Goal: Task Accomplishment & Management: Complete application form

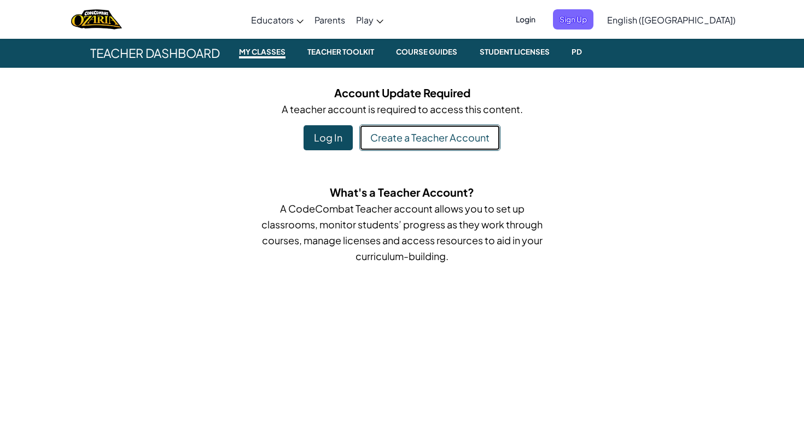
click at [409, 128] on link "Create a Teacher Account" at bounding box center [429, 138] width 141 height 26
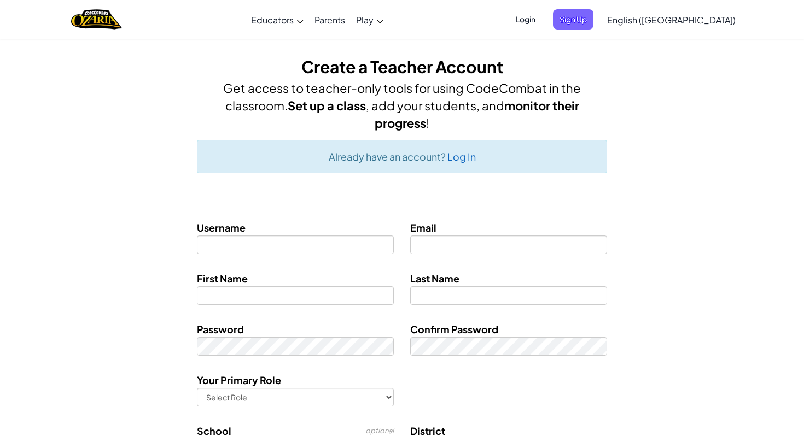
type input "[EMAIL_ADDRESS][DOMAIN_NAME]"
type input "[PERSON_NAME]"
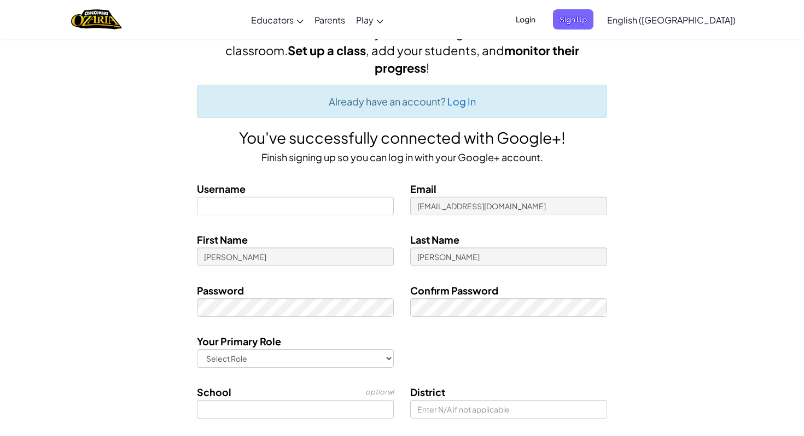
scroll to position [65, 0]
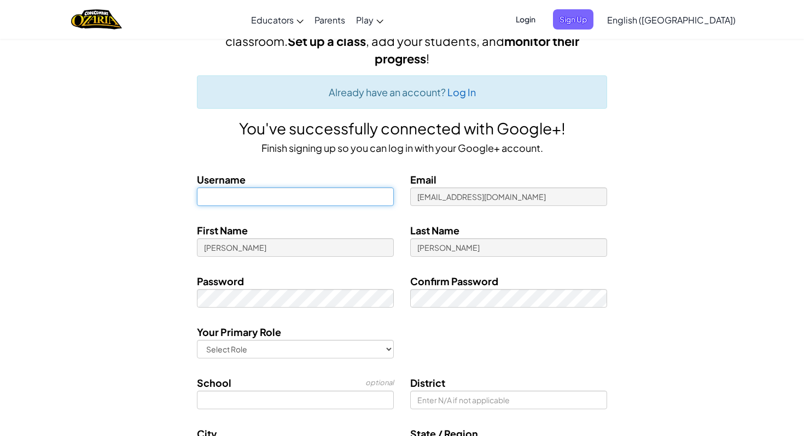
click at [356, 195] on input at bounding box center [295, 197] width 197 height 19
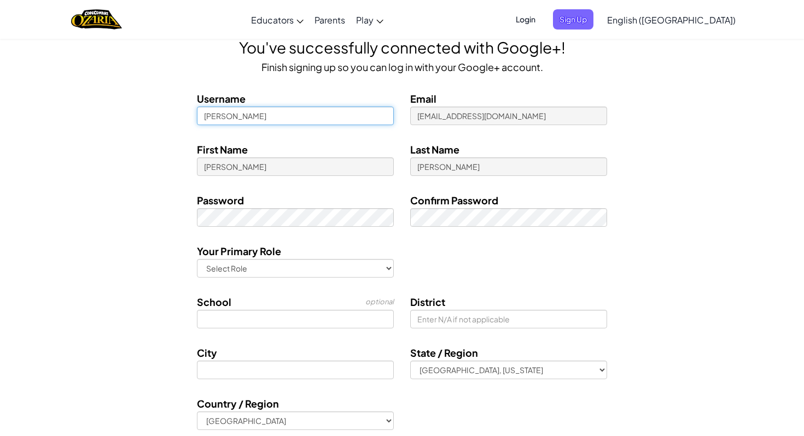
scroll to position [147, 0]
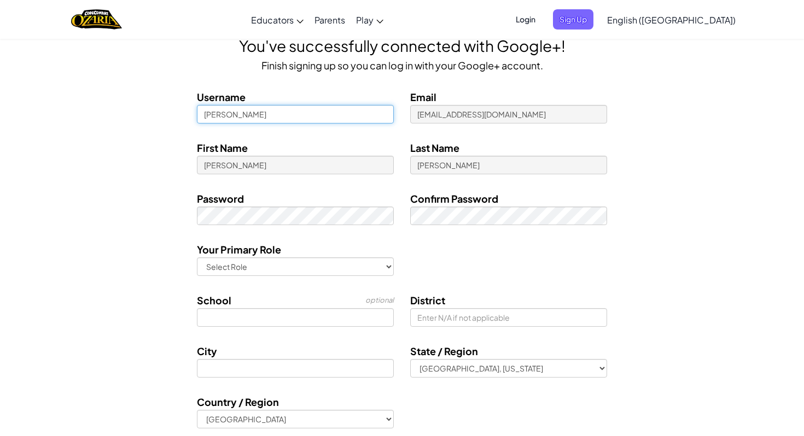
type input "[PERSON_NAME]"
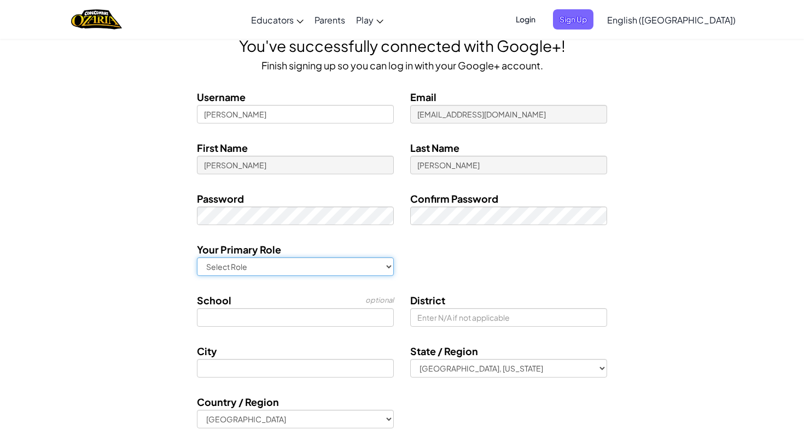
click at [339, 260] on select "Select Role Teacher Technology coordinator Curriculum Specialist/Advisor Princi…" at bounding box center [295, 267] width 197 height 19
select select "Teacher"
click at [197, 258] on select "Select Role Teacher Technology coordinator Curriculum Specialist/Advisor Princi…" at bounding box center [295, 267] width 197 height 19
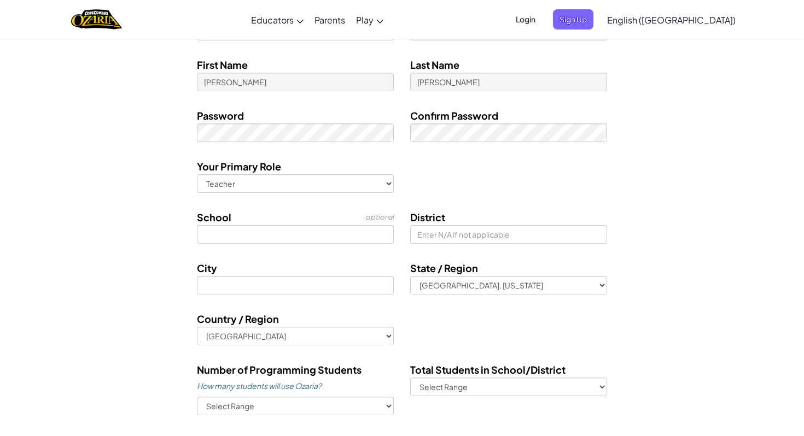
scroll to position [232, 0]
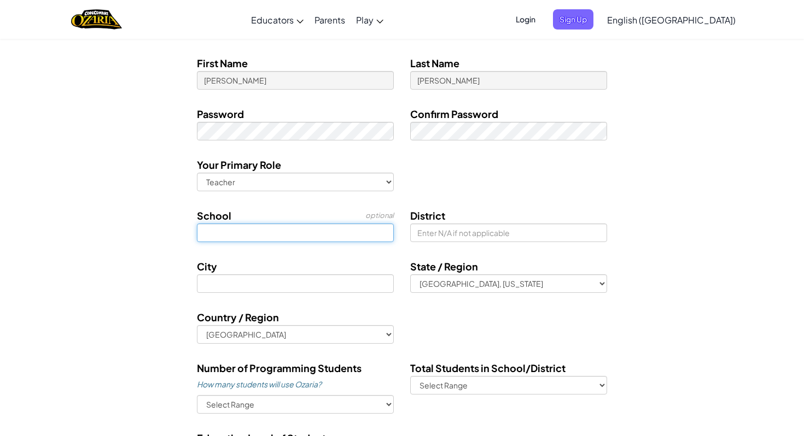
click at [352, 231] on input at bounding box center [295, 233] width 197 height 19
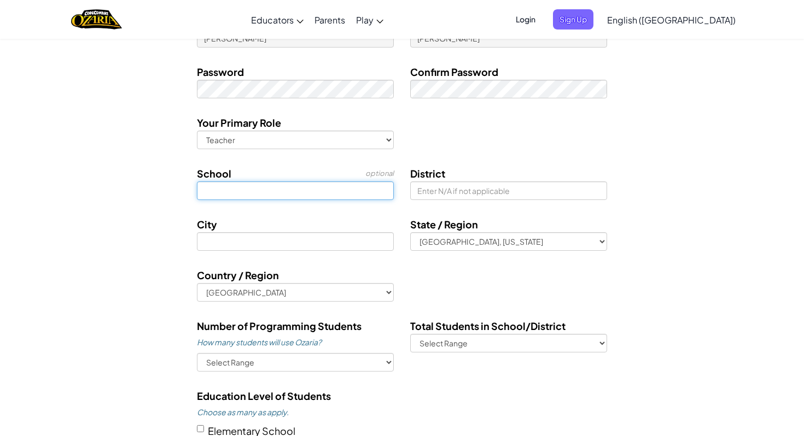
scroll to position [282, 0]
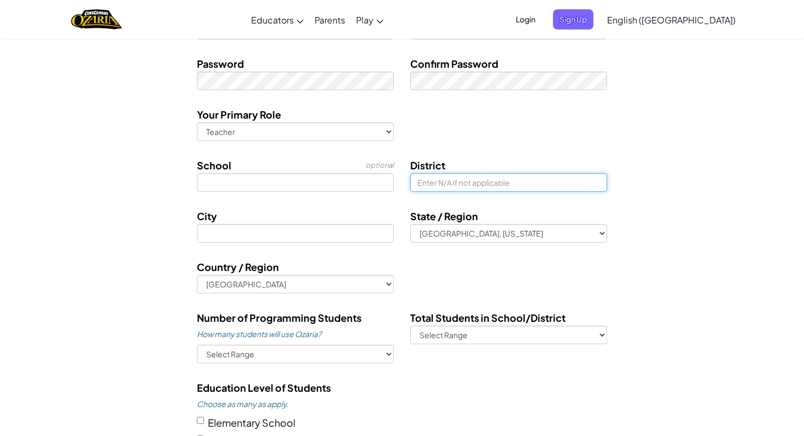
click at [430, 183] on input at bounding box center [508, 182] width 197 height 19
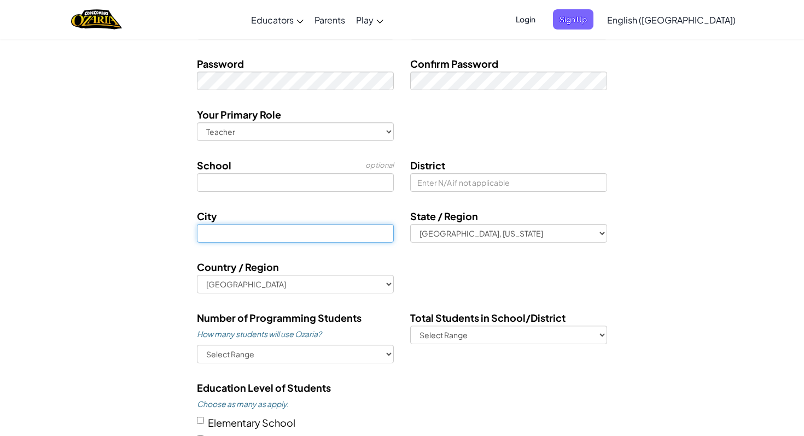
click at [349, 235] on input at bounding box center [295, 233] width 197 height 19
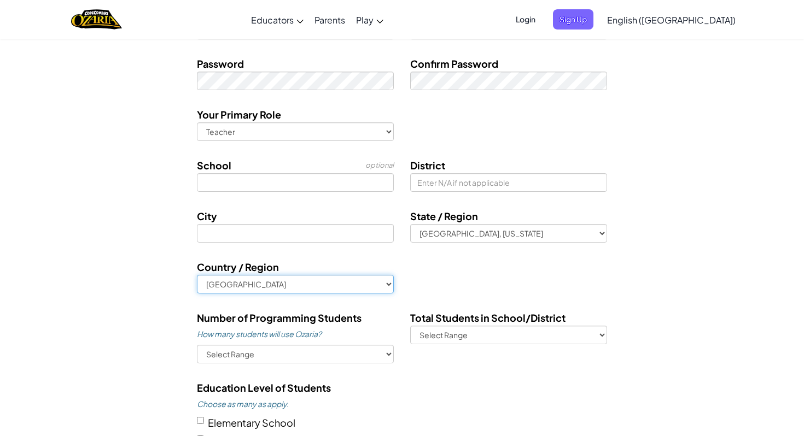
click at [347, 282] on select "[GEOGRAPHIC_DATA] [GEOGRAPHIC_DATA] [GEOGRAPHIC_DATA] [GEOGRAPHIC_DATA] [US_STA…" at bounding box center [295, 284] width 197 height 19
select select "[GEOGRAPHIC_DATA]"
click at [197, 275] on select "[GEOGRAPHIC_DATA] [GEOGRAPHIC_DATA] [GEOGRAPHIC_DATA] [GEOGRAPHIC_DATA] [US_STA…" at bounding box center [295, 284] width 197 height 19
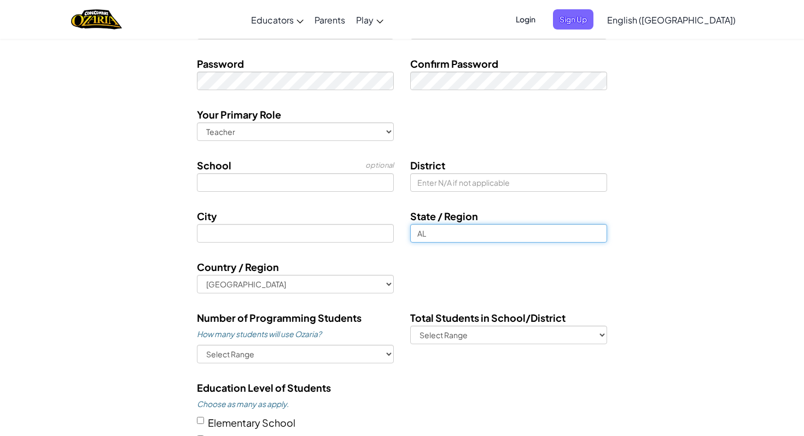
click at [457, 231] on input "AL" at bounding box center [508, 233] width 197 height 19
drag, startPoint x: 457, startPoint y: 231, endPoint x: 380, endPoint y: 235, distance: 77.2
click at [381, 235] on div "City State / Region AL" at bounding box center [402, 229] width 640 height 43
type input "ON"
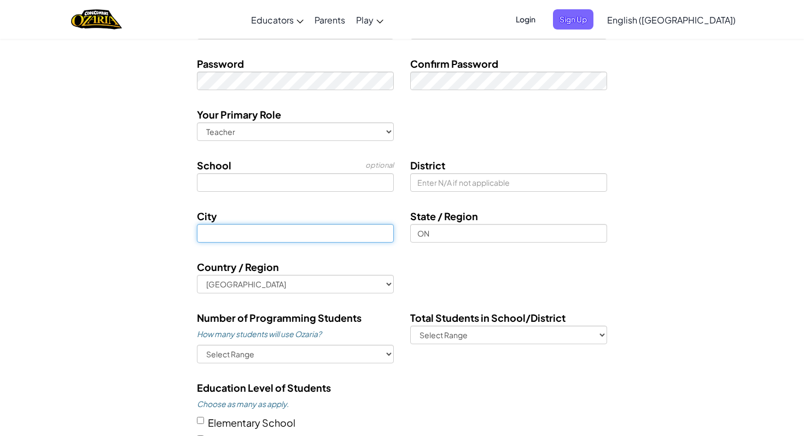
click at [311, 226] on input at bounding box center [295, 233] width 197 height 19
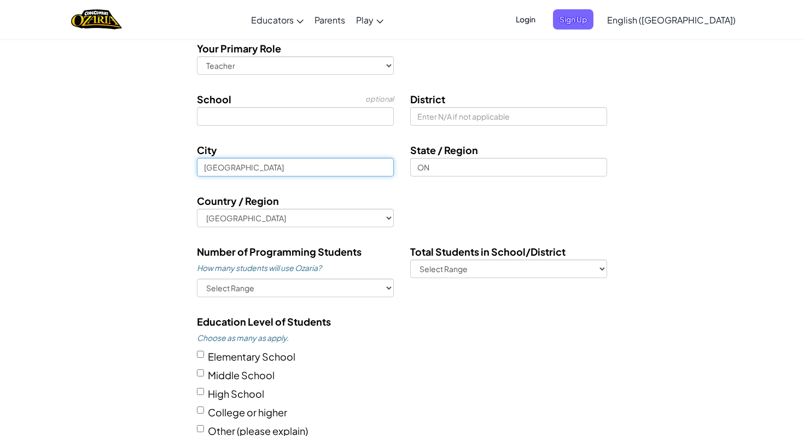
scroll to position [354, 0]
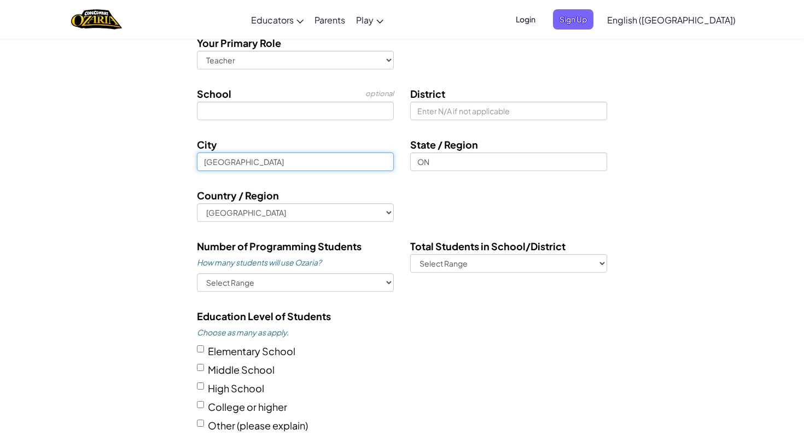
type input "[GEOGRAPHIC_DATA]"
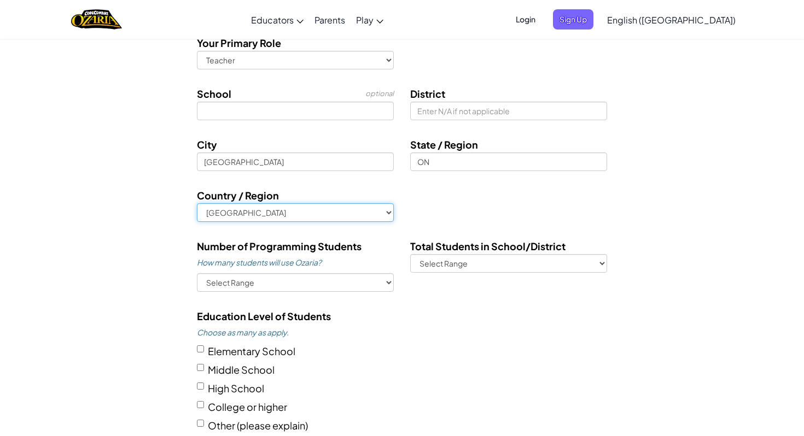
click at [333, 209] on select "[GEOGRAPHIC_DATA] [GEOGRAPHIC_DATA] [GEOGRAPHIC_DATA] [GEOGRAPHIC_DATA] [US_STA…" at bounding box center [295, 212] width 197 height 19
click at [197, 203] on select "[GEOGRAPHIC_DATA] [GEOGRAPHIC_DATA] [GEOGRAPHIC_DATA] [GEOGRAPHIC_DATA] [US_STA…" at bounding box center [295, 212] width 197 height 19
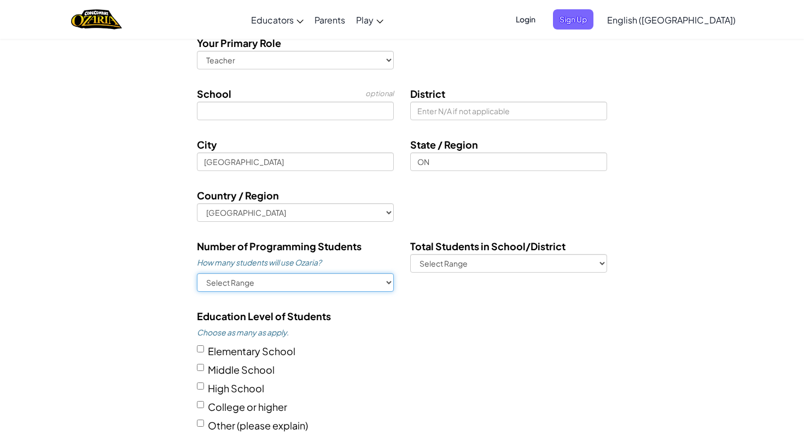
click at [309, 283] on select "Select Range 1-10 11-50 [PHONE_NUMBER] [PHONE_NUMBER] 1000+" at bounding box center [295, 282] width 197 height 19
select select "11-50"
click at [197, 273] on select "Select Range 1-10 11-50 [PHONE_NUMBER] [PHONE_NUMBER] 1000+" at bounding box center [295, 282] width 197 height 19
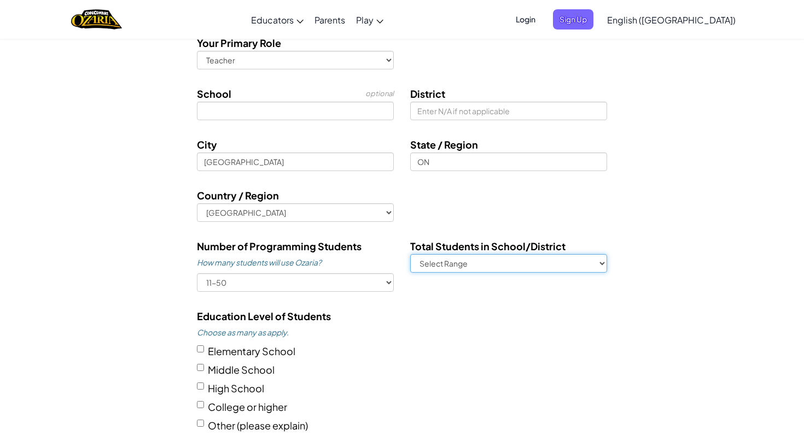
click at [467, 263] on select "Select Range 1-500 500-1,000 1,000-5,000 5,000-10,000 10,000+" at bounding box center [508, 263] width 197 height 19
select select "1-500"
click at [410, 254] on select "Select Range 1-500 500-1,000 1,000-5,000 5,000-10,000 10,000+" at bounding box center [508, 263] width 197 height 19
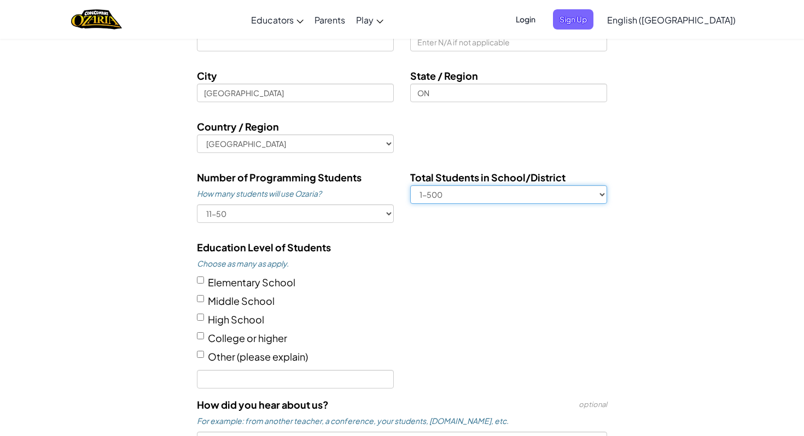
scroll to position [428, 0]
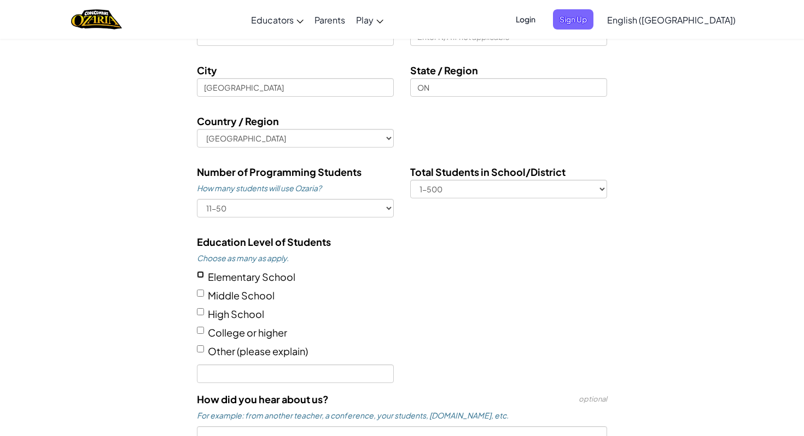
click at [201, 277] on input "Elementary School" at bounding box center [200, 274] width 7 height 7
checkbox input "true"
click at [201, 291] on input "Middle School" at bounding box center [200, 293] width 7 height 7
checkbox input "true"
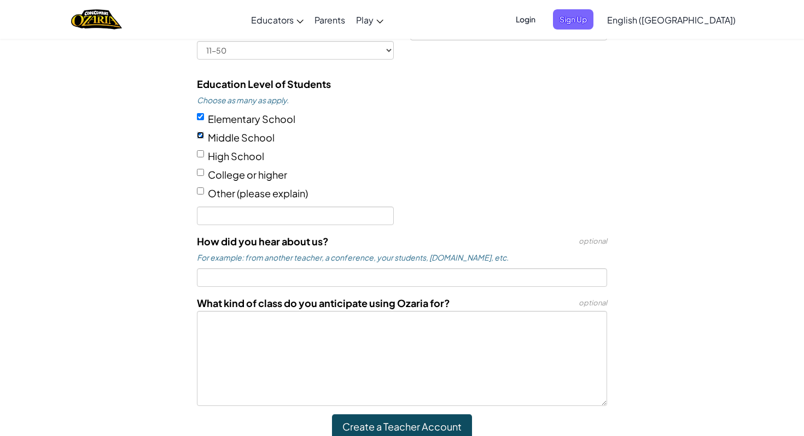
scroll to position [622, 0]
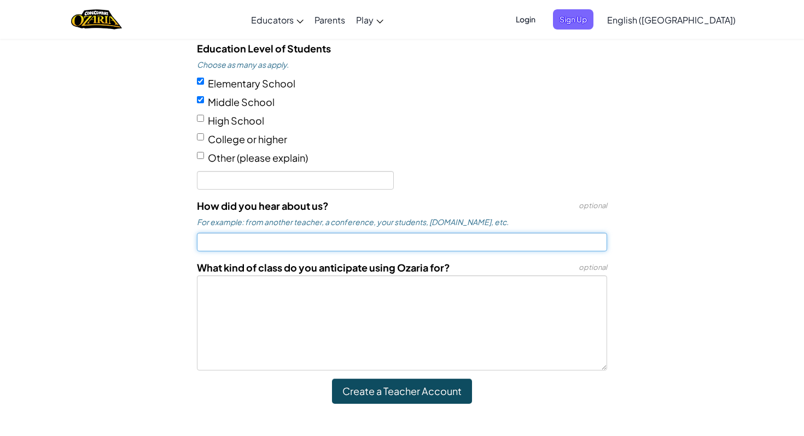
click at [342, 245] on input at bounding box center [402, 242] width 410 height 19
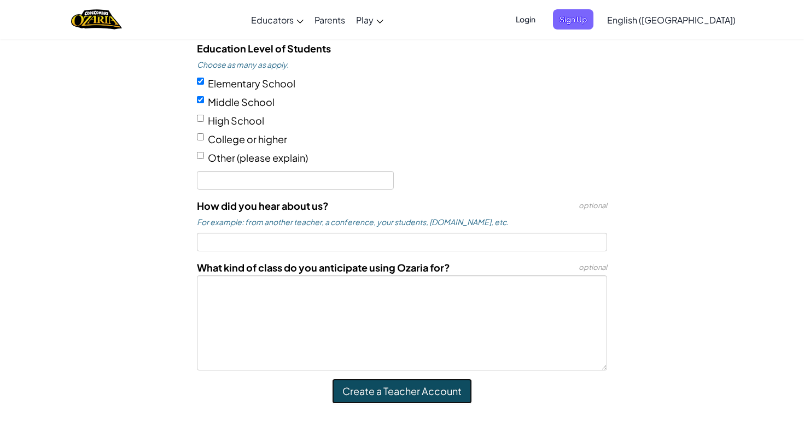
click at [416, 396] on input "Create a Teacher Account" at bounding box center [402, 391] width 140 height 25
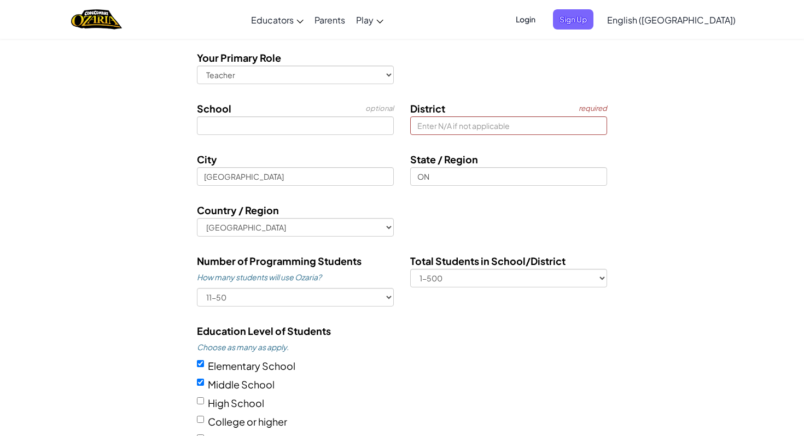
scroll to position [337, 0]
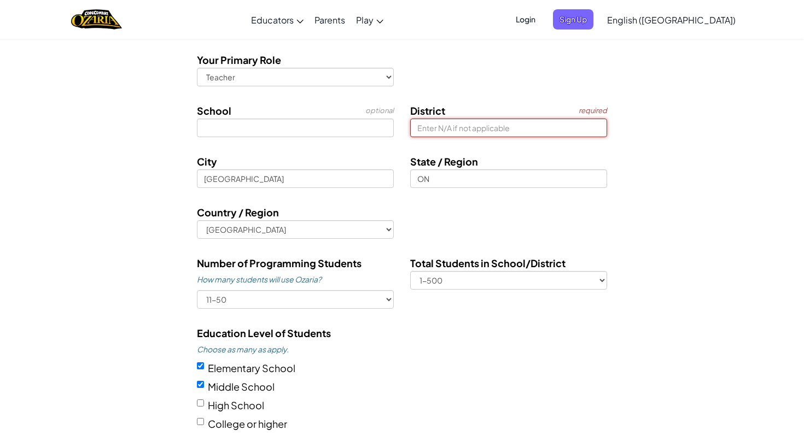
click at [466, 133] on input at bounding box center [508, 128] width 197 height 19
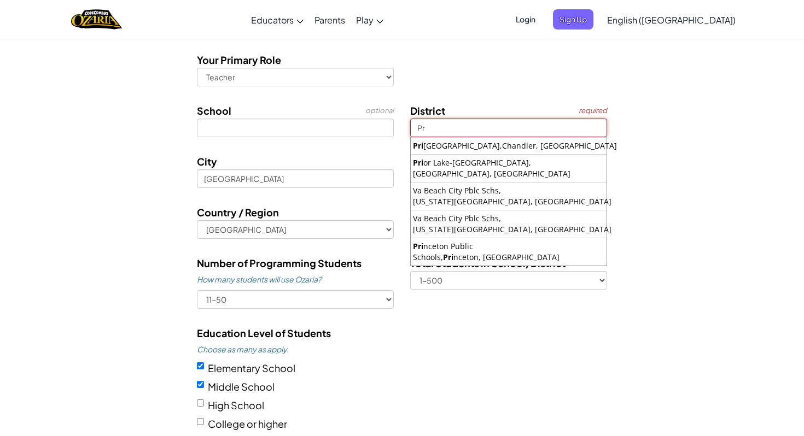
type input "P"
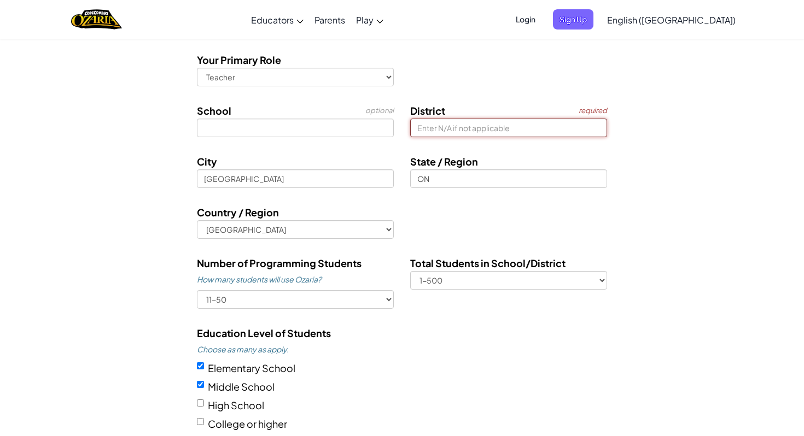
type input "M"
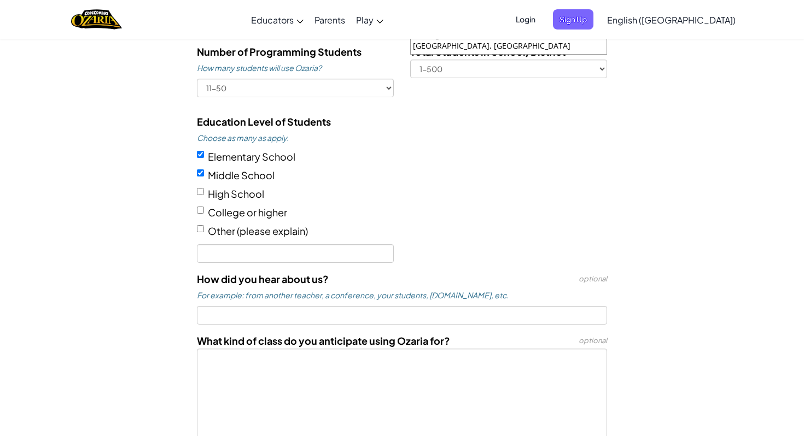
scroll to position [716, 0]
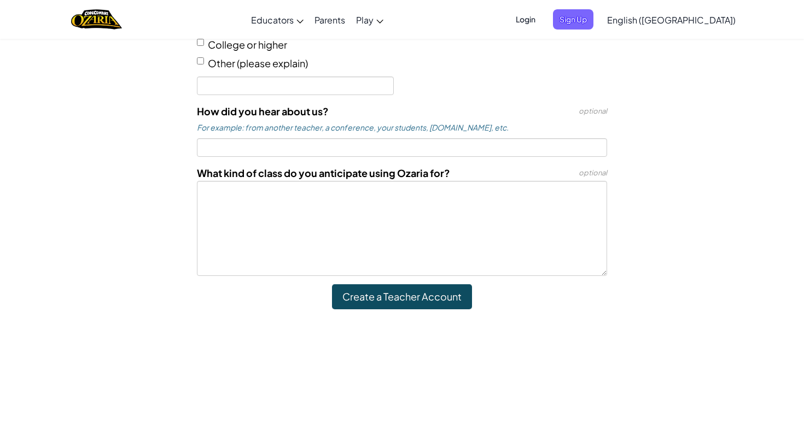
type input "N/A"
click at [404, 297] on input "Create a Teacher Account" at bounding box center [402, 296] width 140 height 25
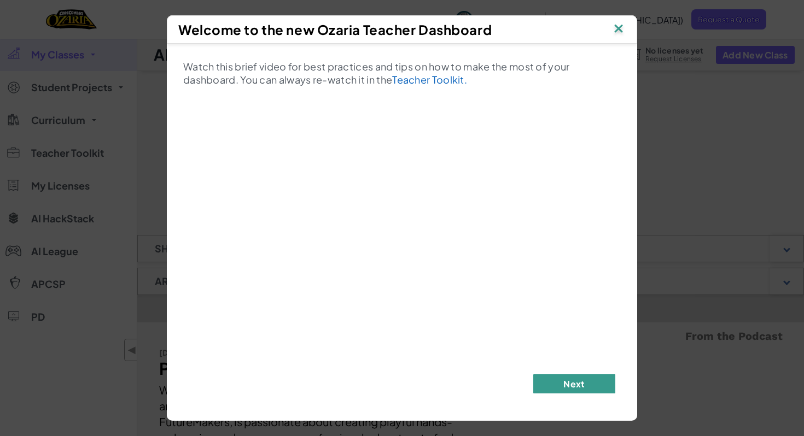
click at [574, 389] on button "Next" at bounding box center [574, 384] width 82 height 19
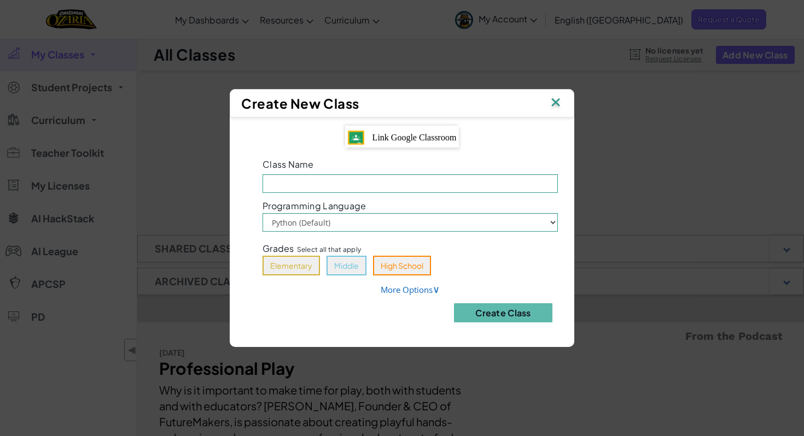
click at [423, 134] on span "Link Google Classroom" at bounding box center [414, 137] width 84 height 9
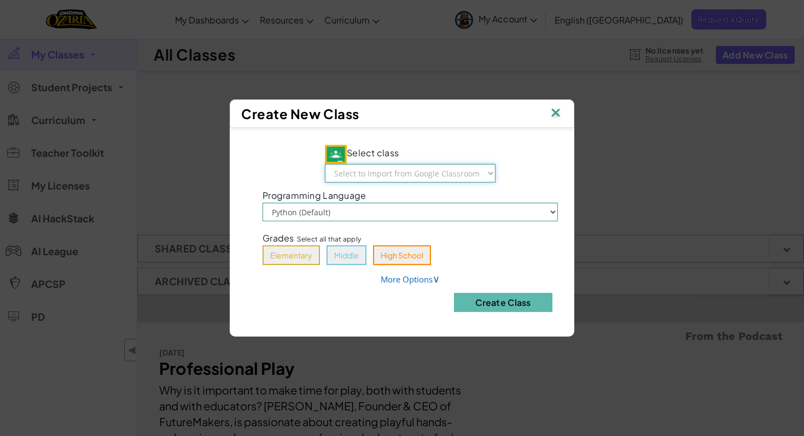
click at [421, 173] on select "Select to Import from Google Classroom Grade 2 Computers GR.7 COMPUTERS (2024/2…" at bounding box center [410, 173] width 171 height 19
select select "800107106859"
click at [326, 164] on select "Select to Import from Google Classroom Grade 2 Computers GR.7 COMPUTERS (2024/2…" at bounding box center [410, 173] width 171 height 19
click at [398, 211] on select "Python (Default) JavaScript" at bounding box center [410, 212] width 295 height 19
click at [263, 203] on select "Python (Default) JavaScript" at bounding box center [410, 212] width 295 height 19
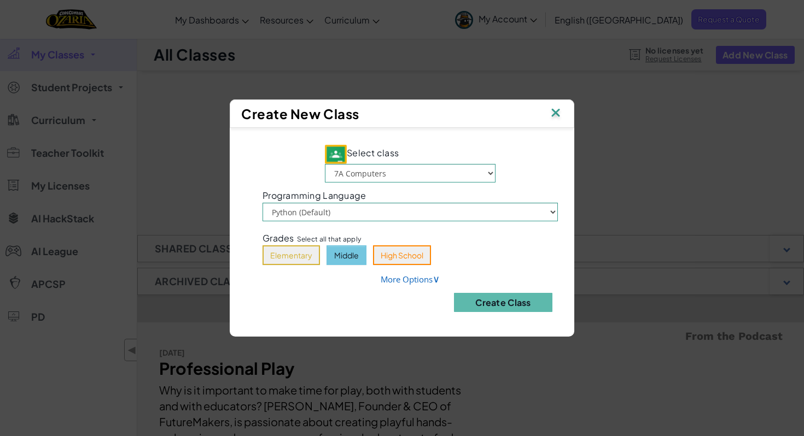
click at [346, 256] on button "Middle" at bounding box center [347, 256] width 40 height 20
click at [506, 305] on button "Create Class" at bounding box center [503, 302] width 98 height 19
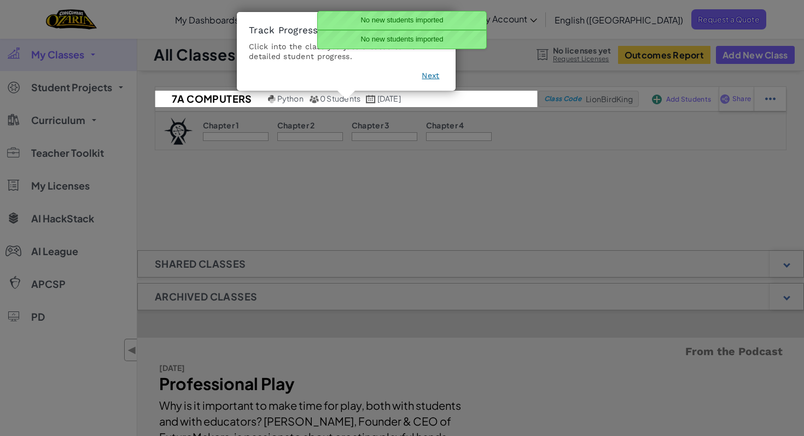
click at [428, 76] on button "Next" at bounding box center [431, 75] width 18 height 11
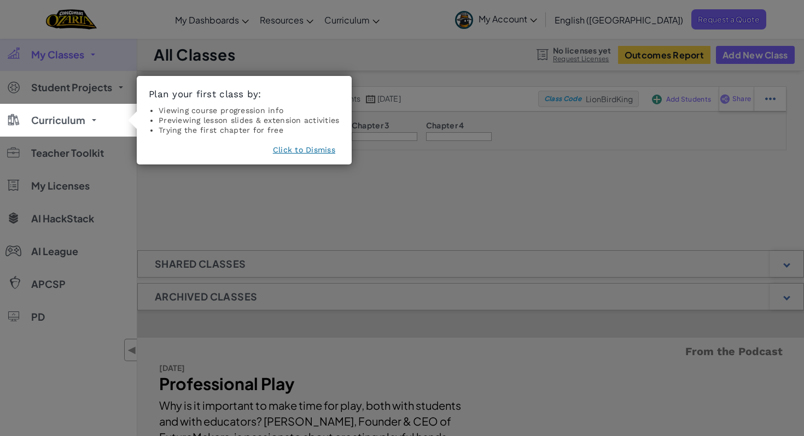
click at [301, 148] on button "Click to Dismiss" at bounding box center [304, 149] width 62 height 11
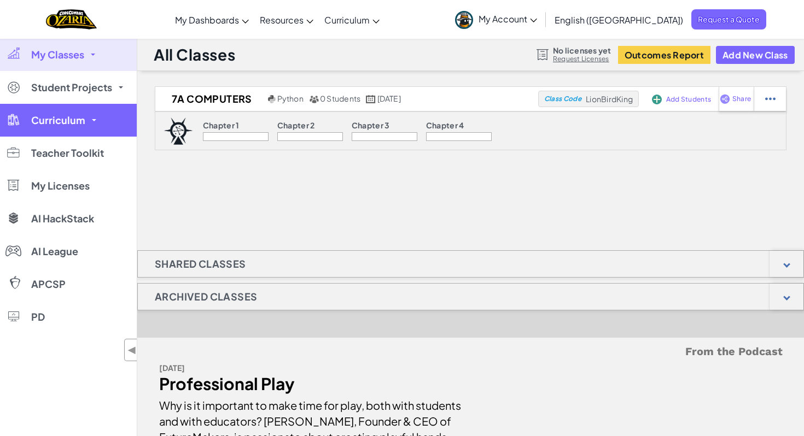
click at [90, 115] on link "Curriculum" at bounding box center [68, 120] width 137 height 33
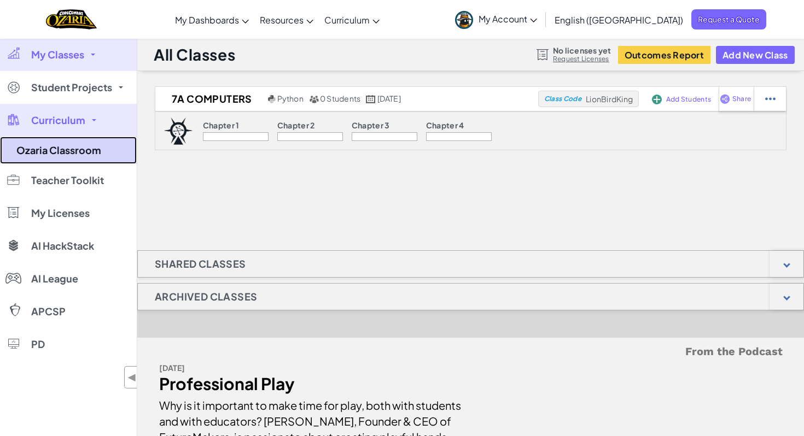
click at [88, 149] on link "Ozaria Classroom" at bounding box center [68, 150] width 137 height 27
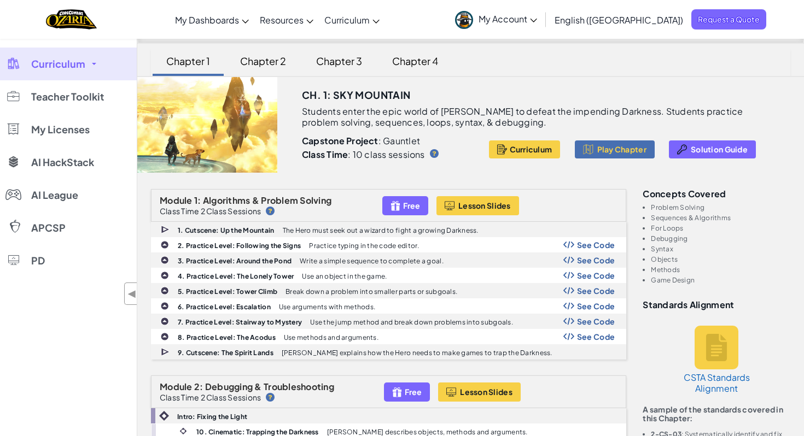
scroll to position [53, 0]
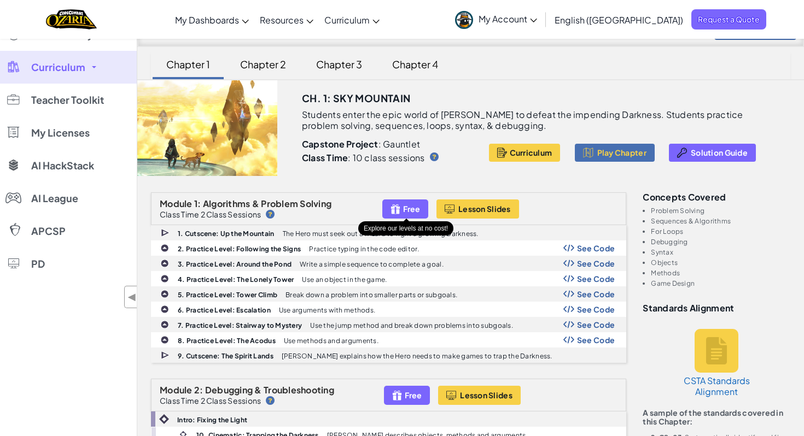
click at [403, 208] on div "Free" at bounding box center [405, 209] width 46 height 19
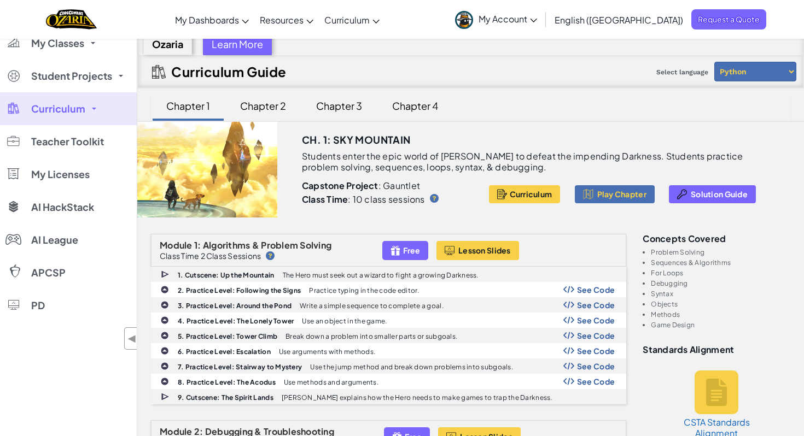
scroll to position [0, 0]
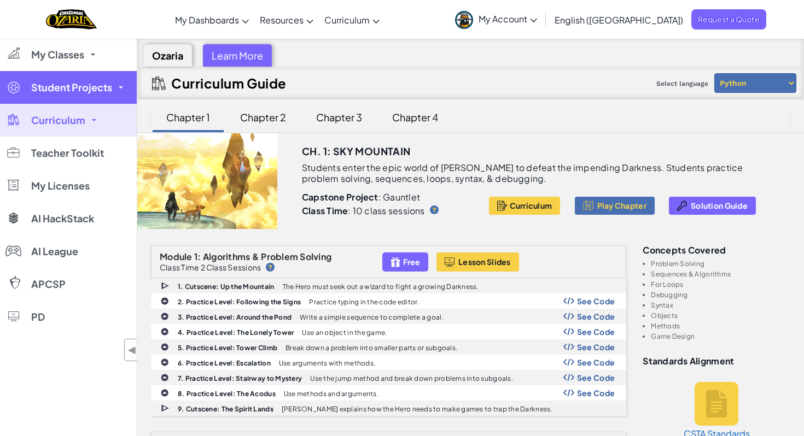
click at [99, 80] on link "Student Projects" at bounding box center [68, 87] width 137 height 33
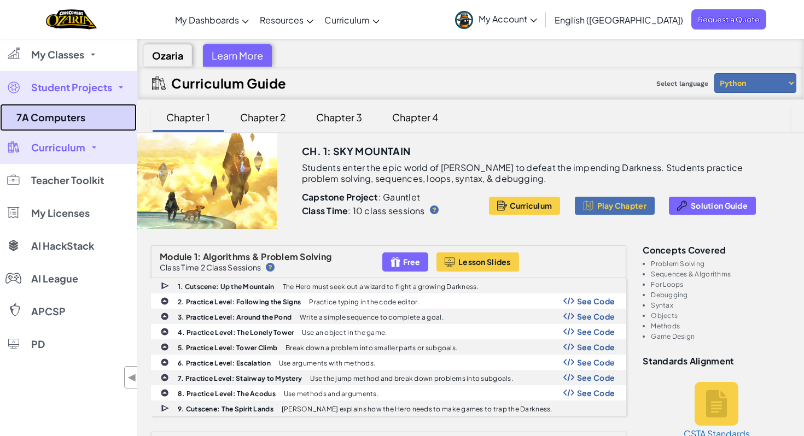
click at [83, 112] on link "7A Computers" at bounding box center [68, 117] width 137 height 27
